Goal: Transaction & Acquisition: Purchase product/service

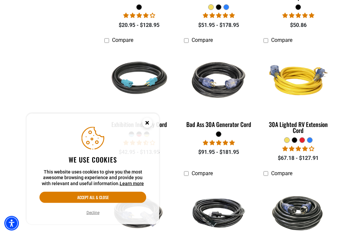
scroll to position [668, 0]
click at [276, 92] on img at bounding box center [299, 80] width 72 height 64
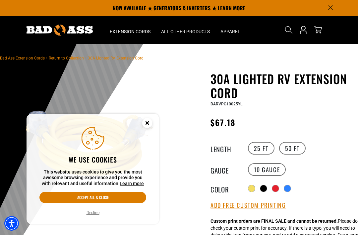
click at [40, 70] on div at bounding box center [179, 206] width 358 height 325
click at [147, 125] on circle "Close this option" at bounding box center [147, 123] width 10 height 10
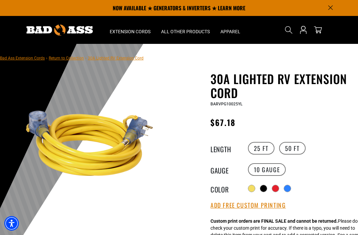
click at [265, 186] on div at bounding box center [263, 188] width 7 height 7
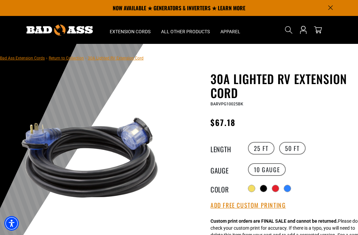
click at [255, 189] on div at bounding box center [251, 188] width 7 height 7
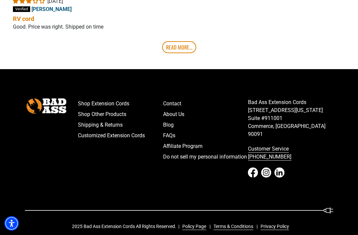
scroll to position [1420, 0]
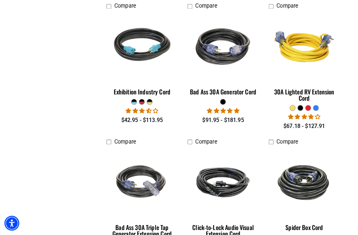
scroll to position [698, 0]
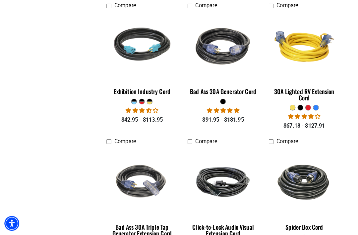
click at [140, 67] on img at bounding box center [140, 50] width 72 height 64
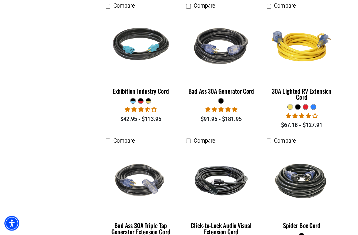
click at [205, 53] on img at bounding box center [219, 48] width 72 height 64
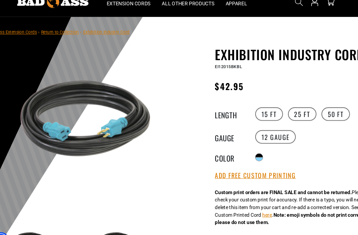
scroll to position [51, 0]
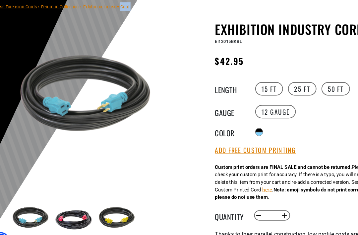
click at [83, 100] on img at bounding box center [90, 92] width 140 height 140
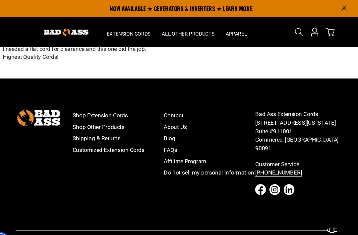
scroll to position [1364, 0]
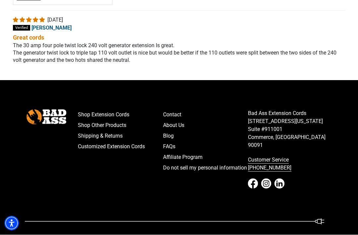
scroll to position [1263, 0]
